Goal: Information Seeking & Learning: Learn about a topic

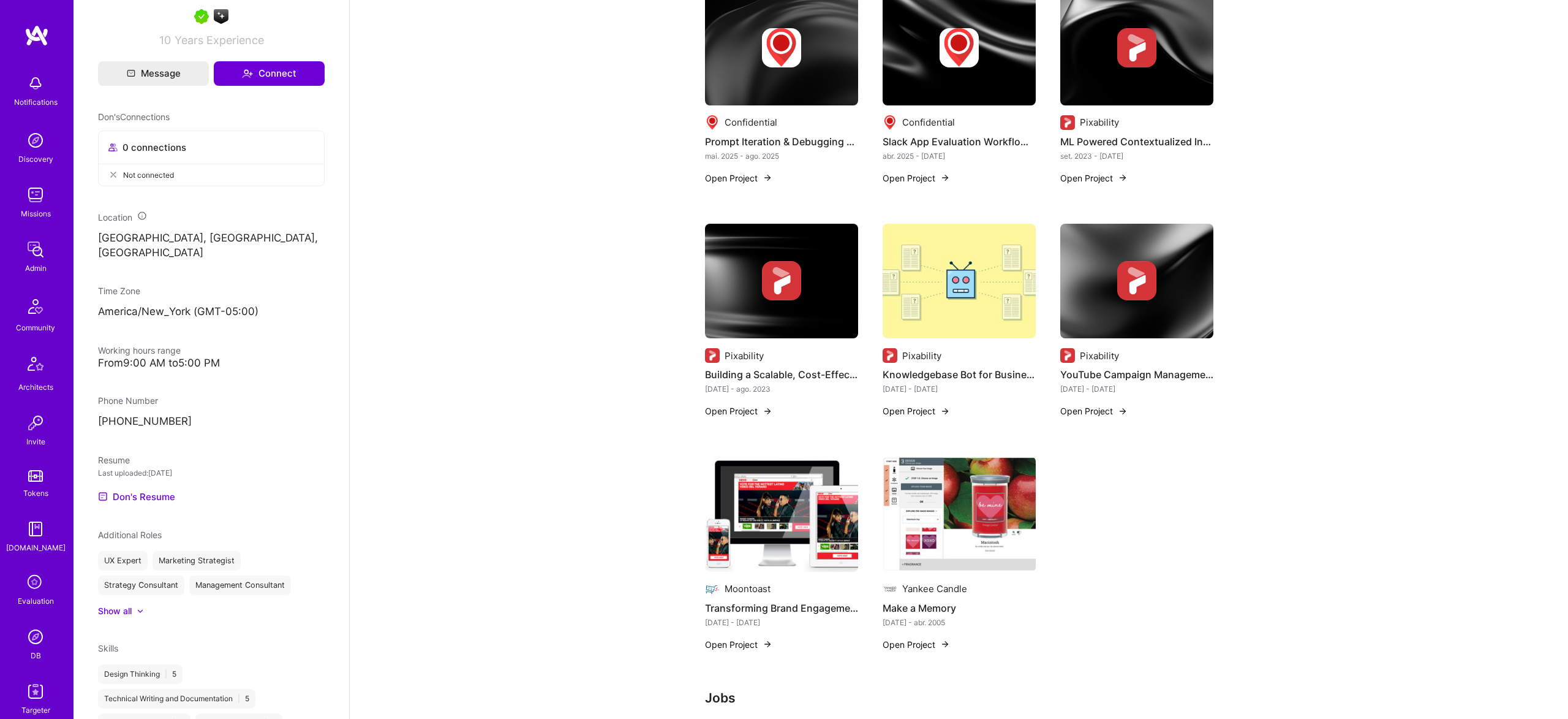
scroll to position [488, 0]
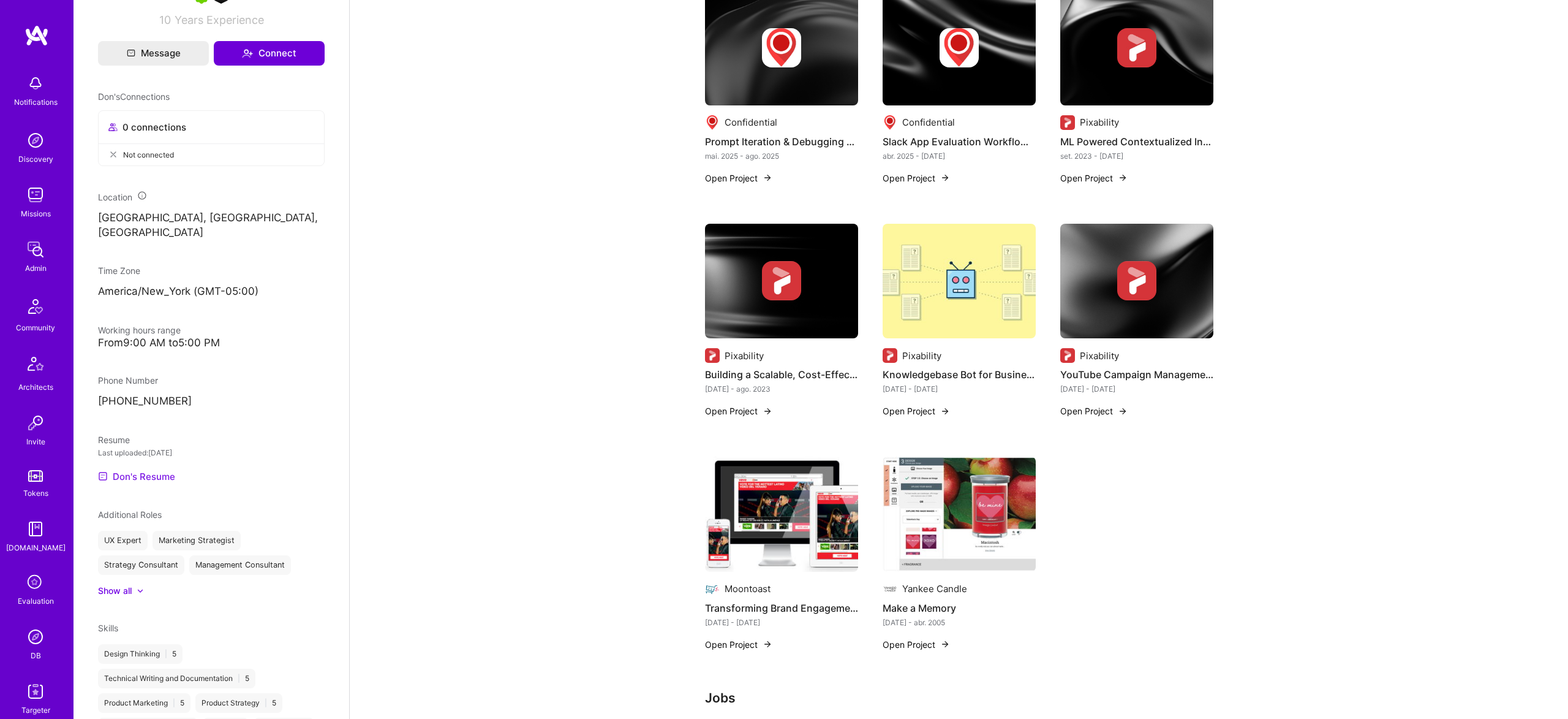
click at [147, 469] on link "Don's Resume" at bounding box center [137, 476] width 77 height 14
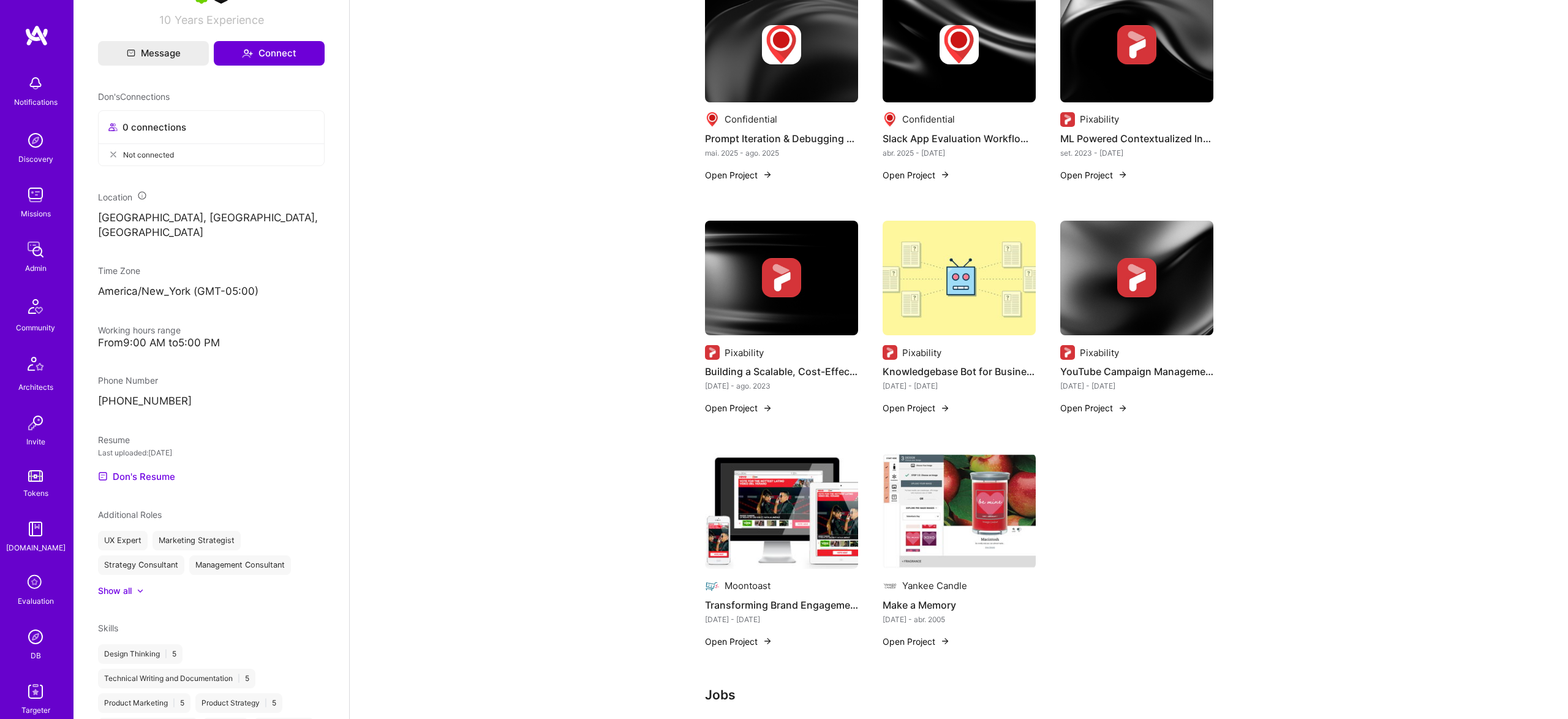
scroll to position [344, 0]
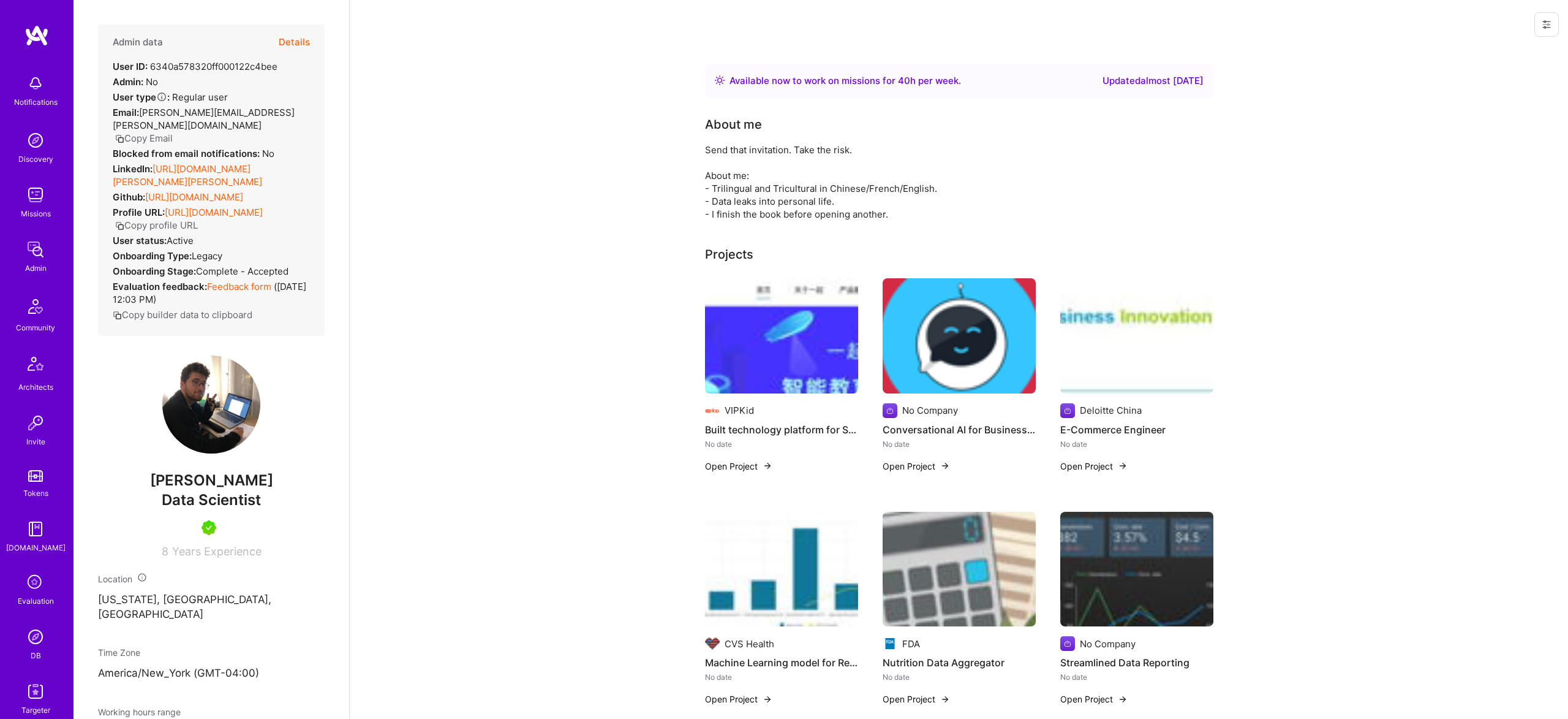
click at [993, 199] on div "Send that invitation. Take the risk. About me: - Trilingual and Tricultural in …" at bounding box center [950, 182] width 490 height 77
click at [1123, 323] on img at bounding box center [1136, 336] width 153 height 116
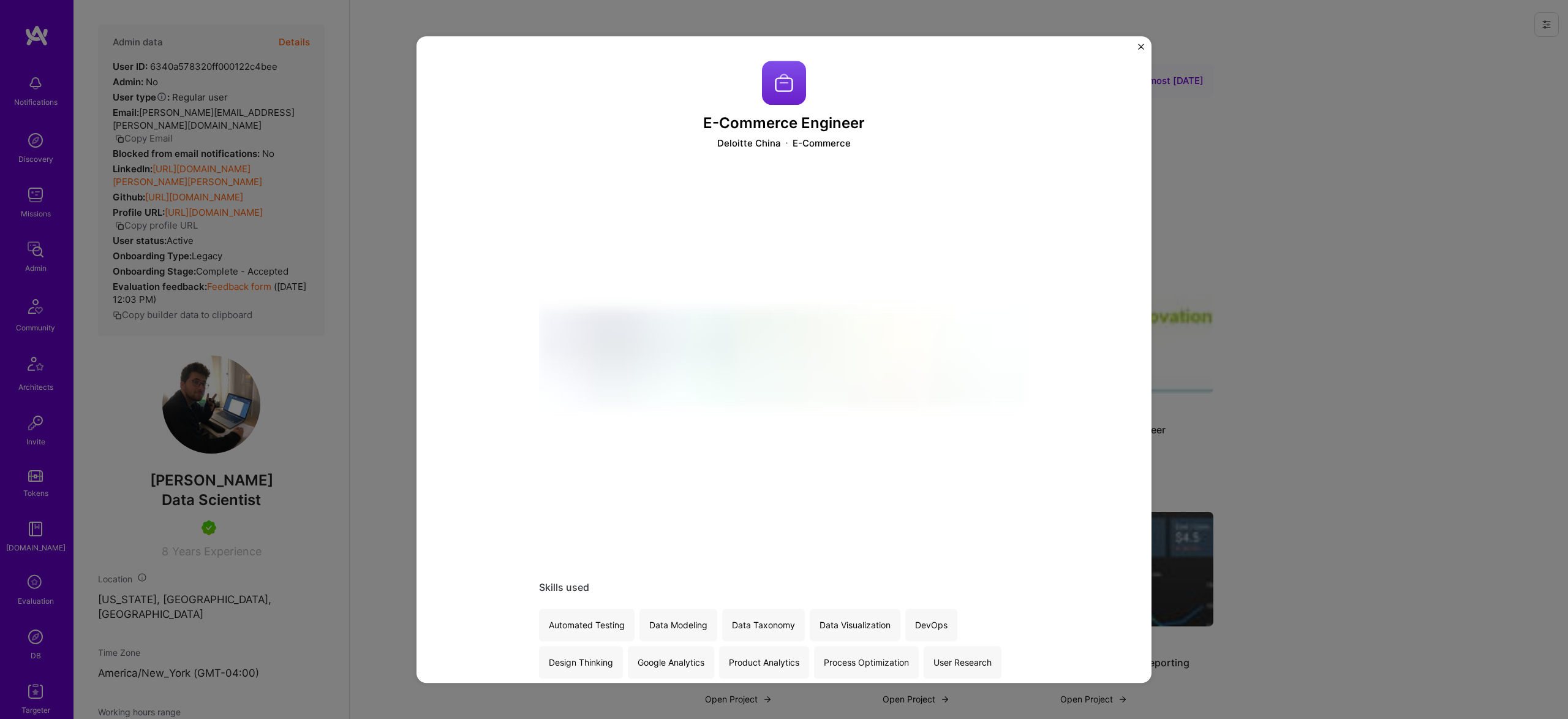
click at [1257, 111] on div "E-Commerce Engineer Deloitte China E-Commerce Skills used Automated Testing Dat…" at bounding box center [784, 360] width 1568 height 719
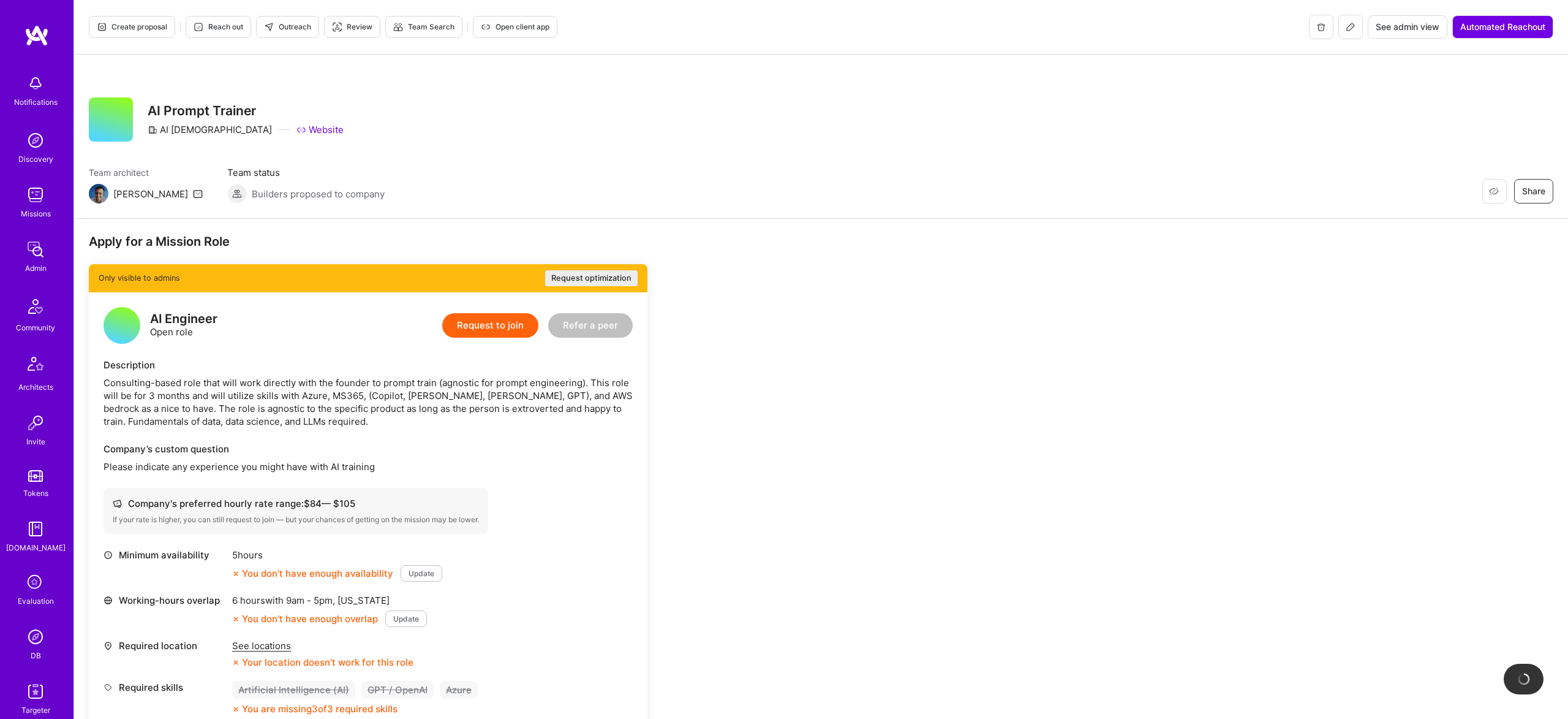
click at [1341, 29] on button at bounding box center [1351, 27] width 24 height 24
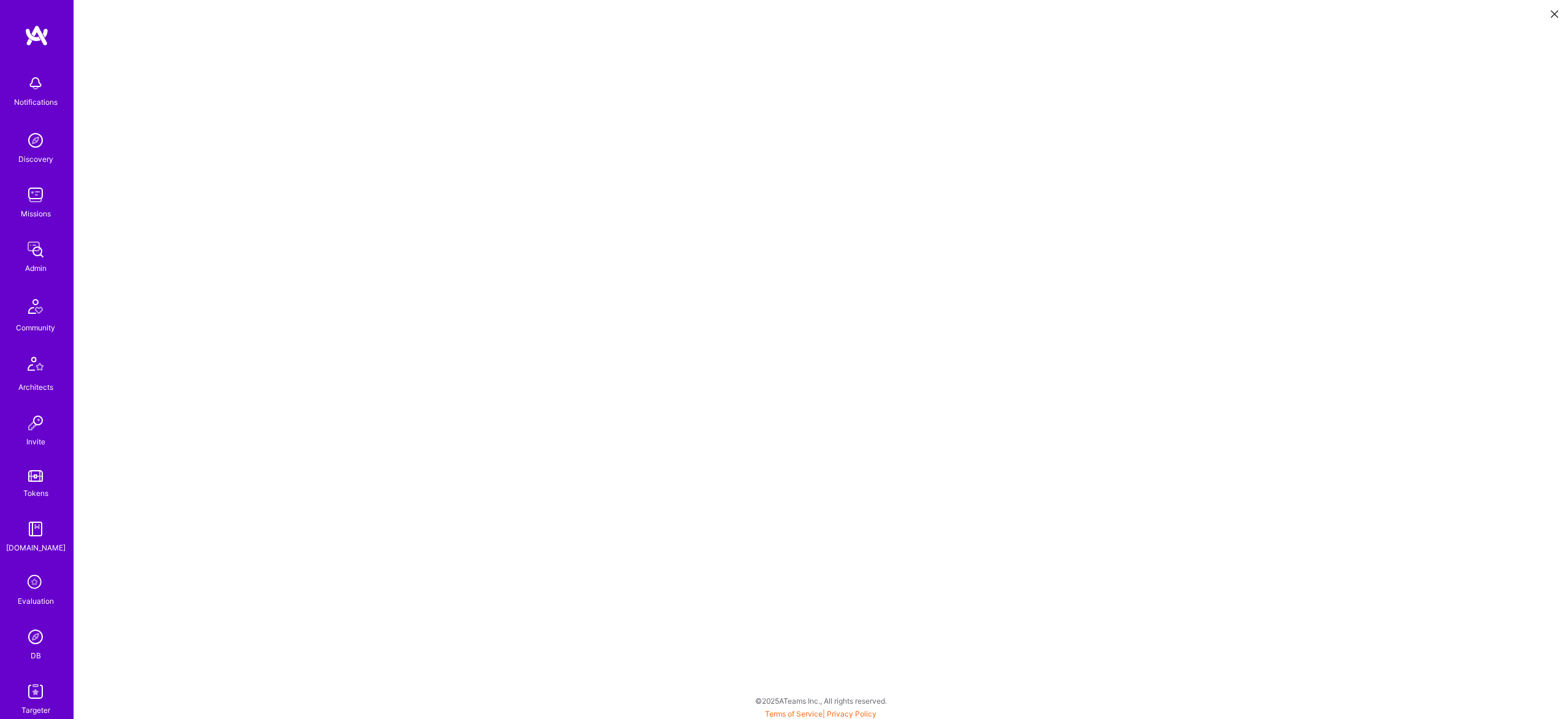
click at [1553, 14] on icon at bounding box center [1554, 14] width 7 height 7
